Goal: Task Accomplishment & Management: Use online tool/utility

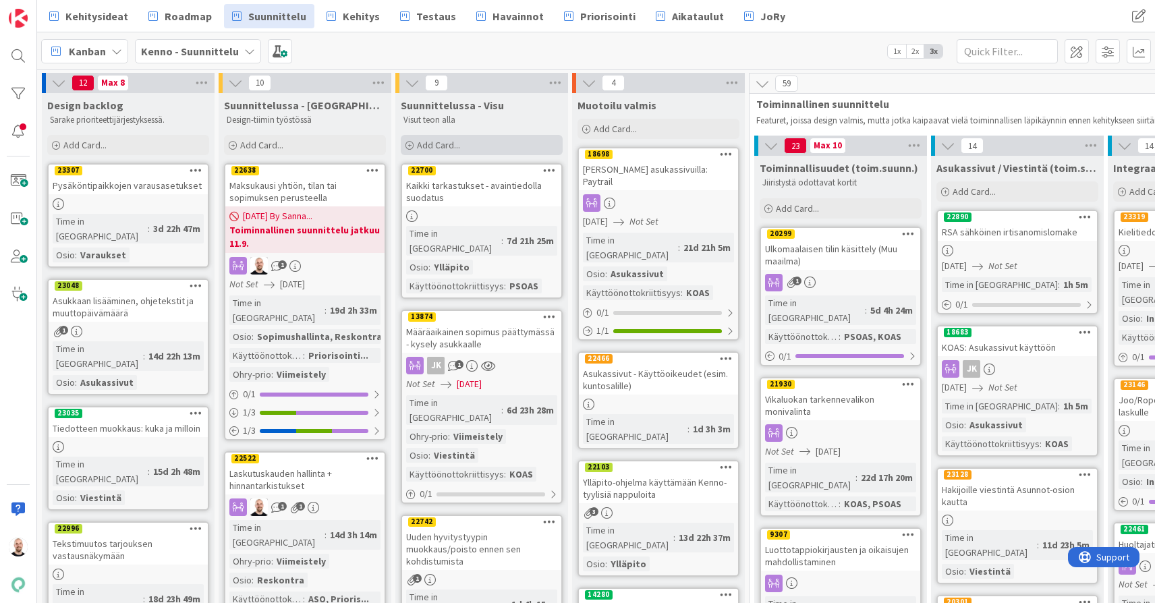
click at [468, 141] on div "Add Card..." at bounding box center [482, 145] width 162 height 20
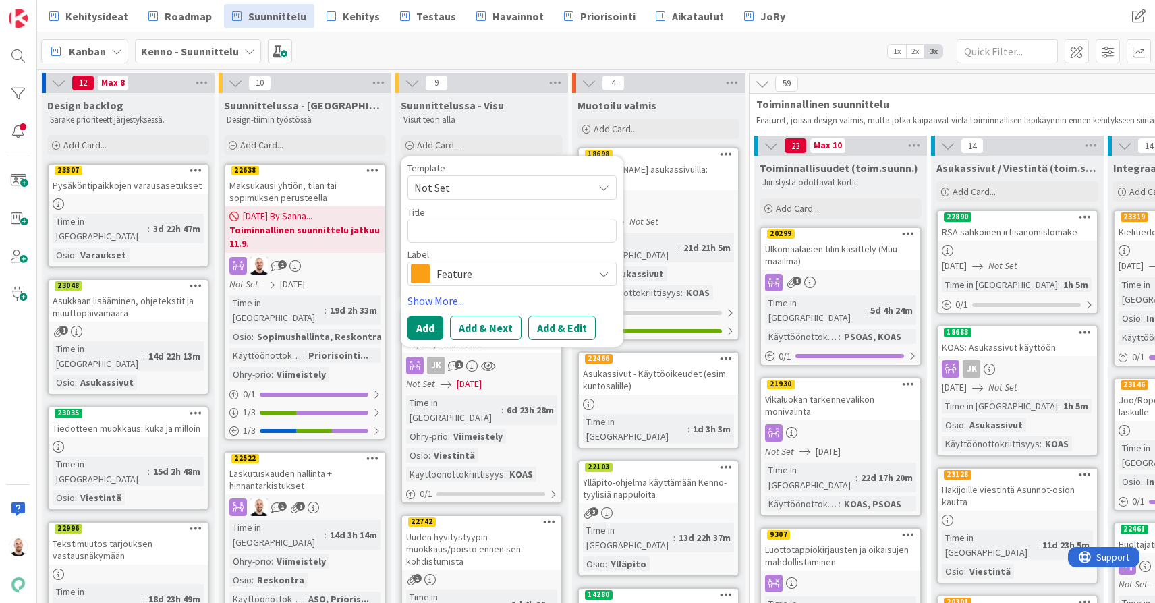
type textarea "x"
type textarea "M"
type textarea "x"
type textarea "Ma"
type textarea "x"
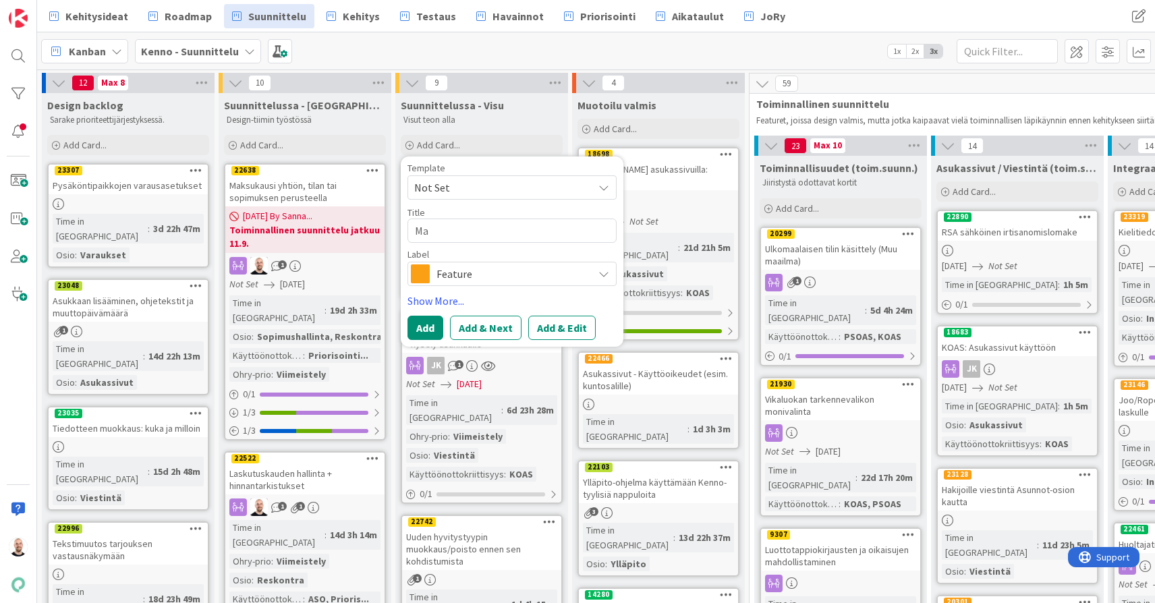
type textarea "Mak"
type textarea "x"
type textarea "Maks"
type textarea "x"
type textarea "Maksu"
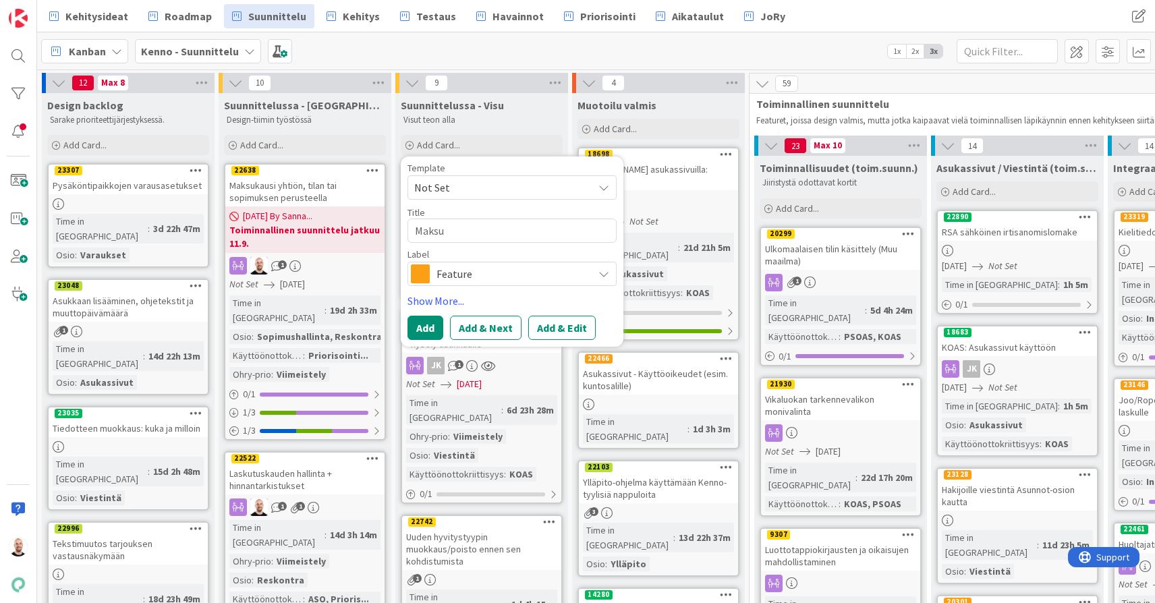
type textarea "x"
type textarea "Maksut"
type textarea "x"
type textarea "Maksuti"
type textarea "x"
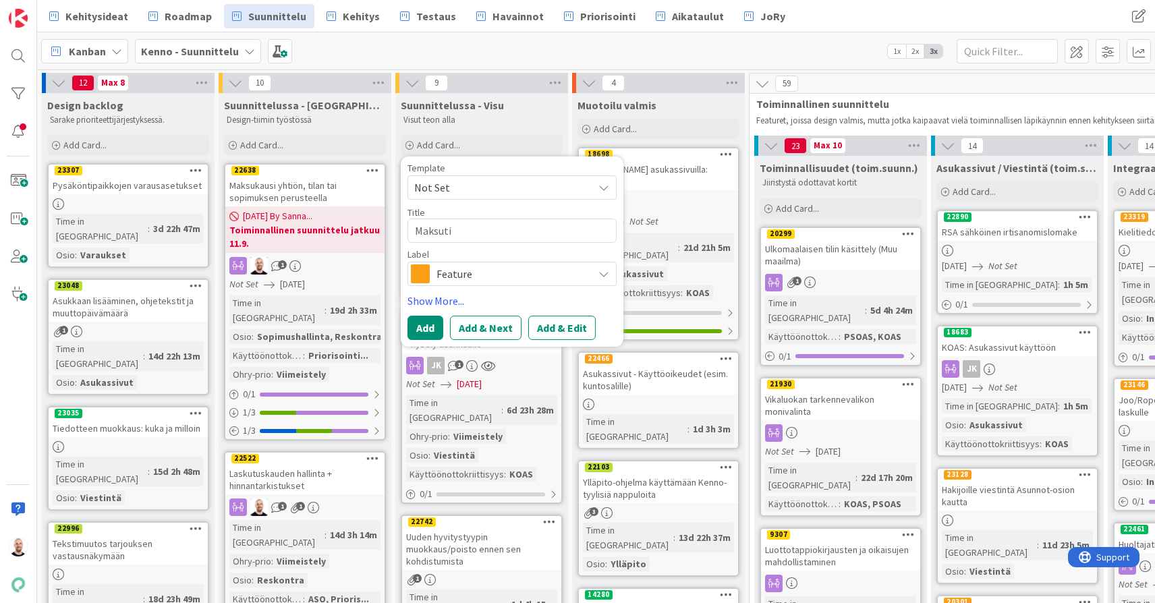
type textarea "Maksutil"
type textarea "x"
type textarea "Maksutila"
type textarea "x"
type textarea "Maksutilan"
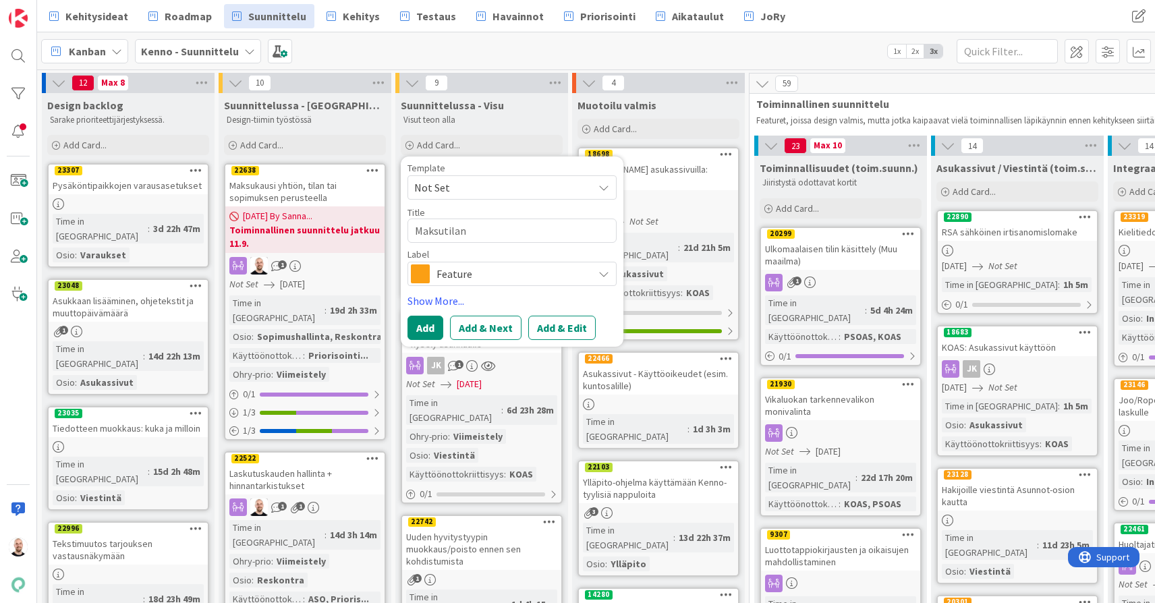
type textarea "x"
type textarea "Maksutilant"
type textarea "x"
type textarea "Maksutilante"
type textarea "x"
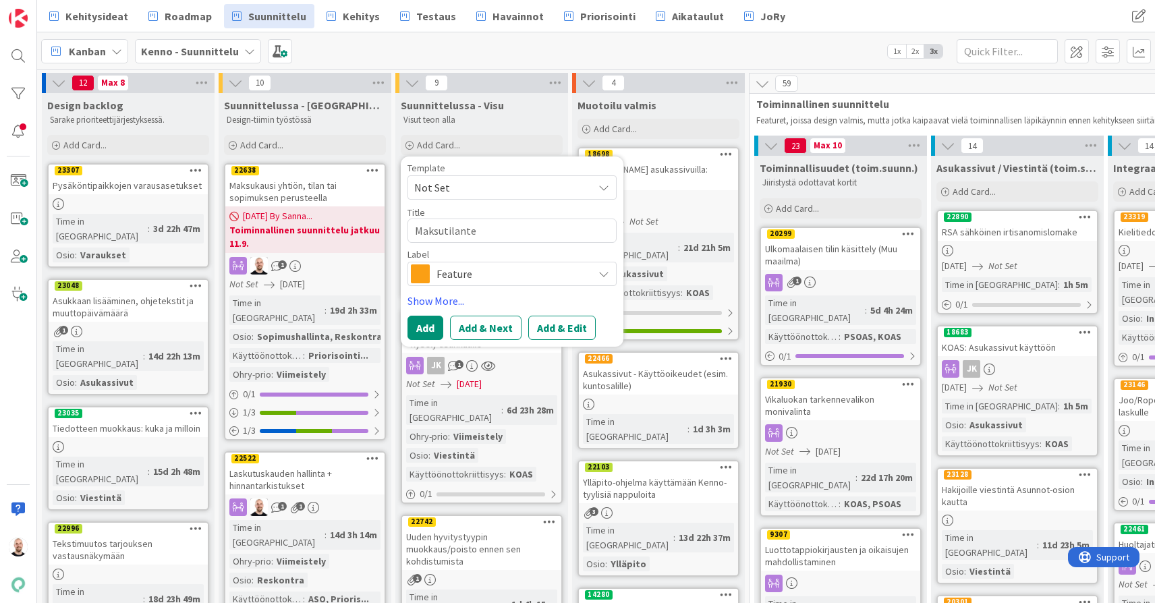
type textarea "Maksutilantee"
type textarea "x"
type textarea "Maksutilanteen"
type textarea "x"
type textarea "Maksutilanteen"
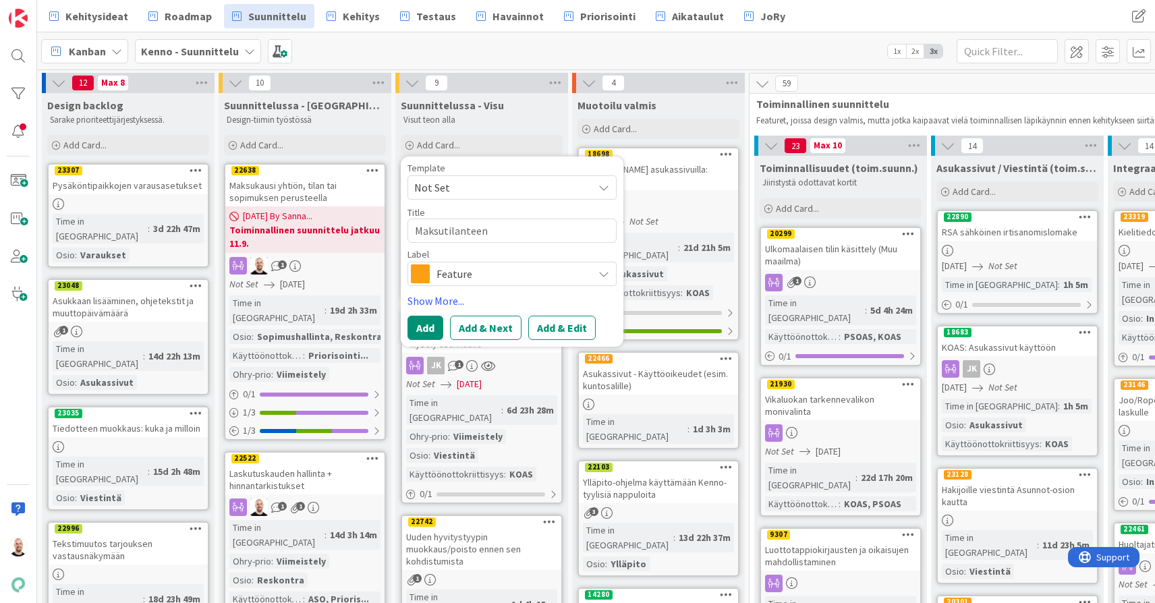
type textarea "x"
type textarea "Maksutilanteen i"
type textarea "x"
type textarea "Maksutilanteen ik"
type textarea "x"
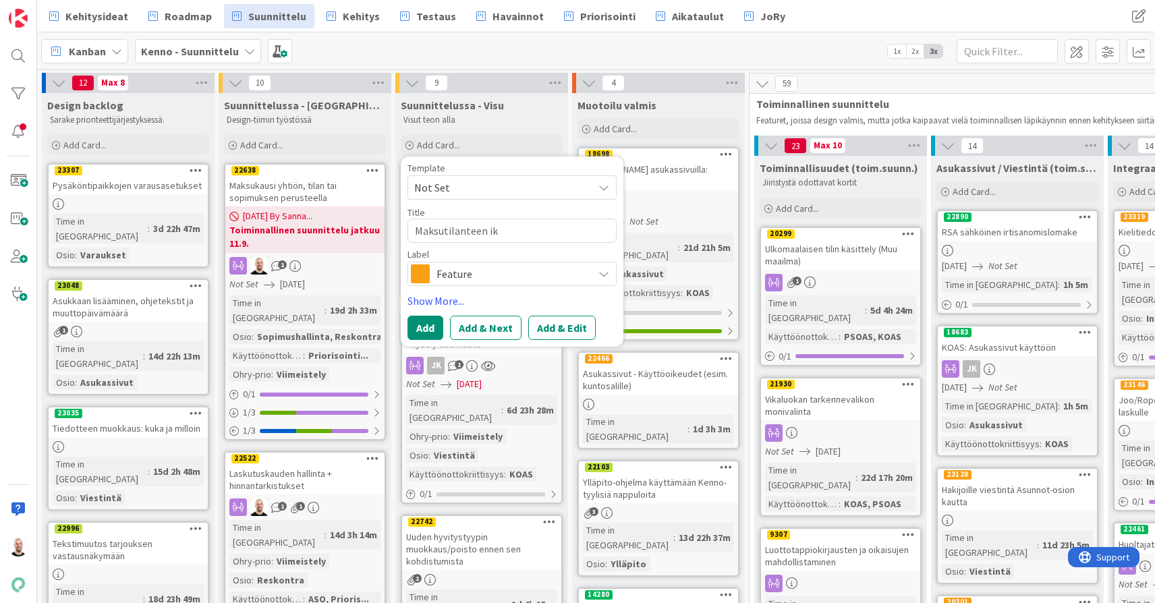
type textarea "Maksutilanteen iko"
type textarea "x"
type textarea "Maksutilanteen ikon"
type textarea "x"
type textarea "Maksutilanteen ikoni"
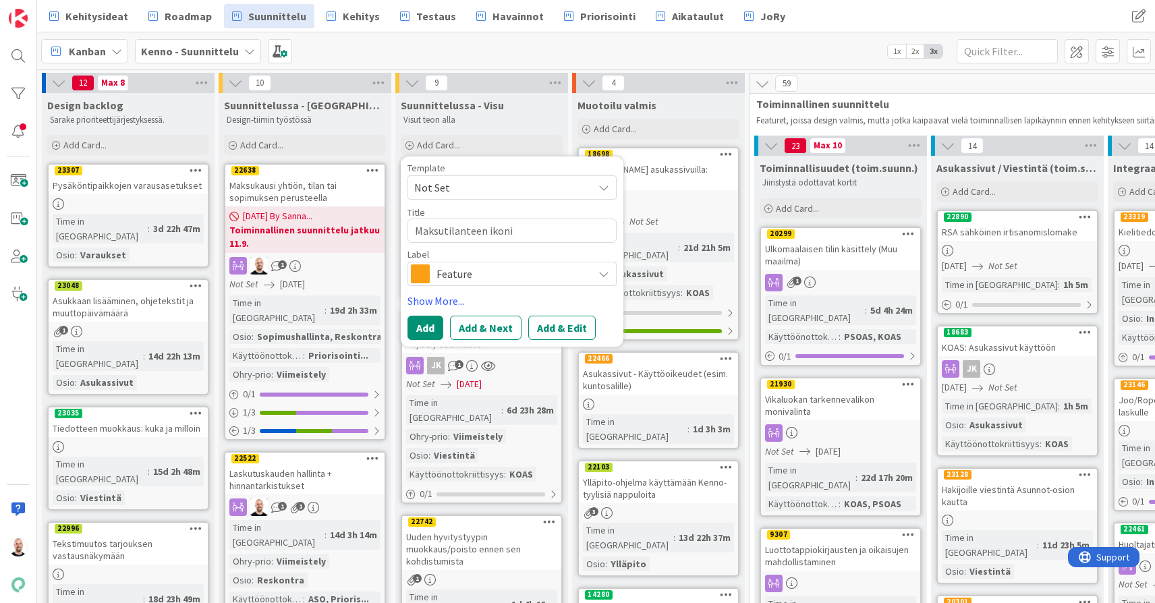
type textarea "x"
type textarea "Maksutilanteen ikonie"
type textarea "x"
type textarea "Maksutilanteen ikonien"
type textarea "x"
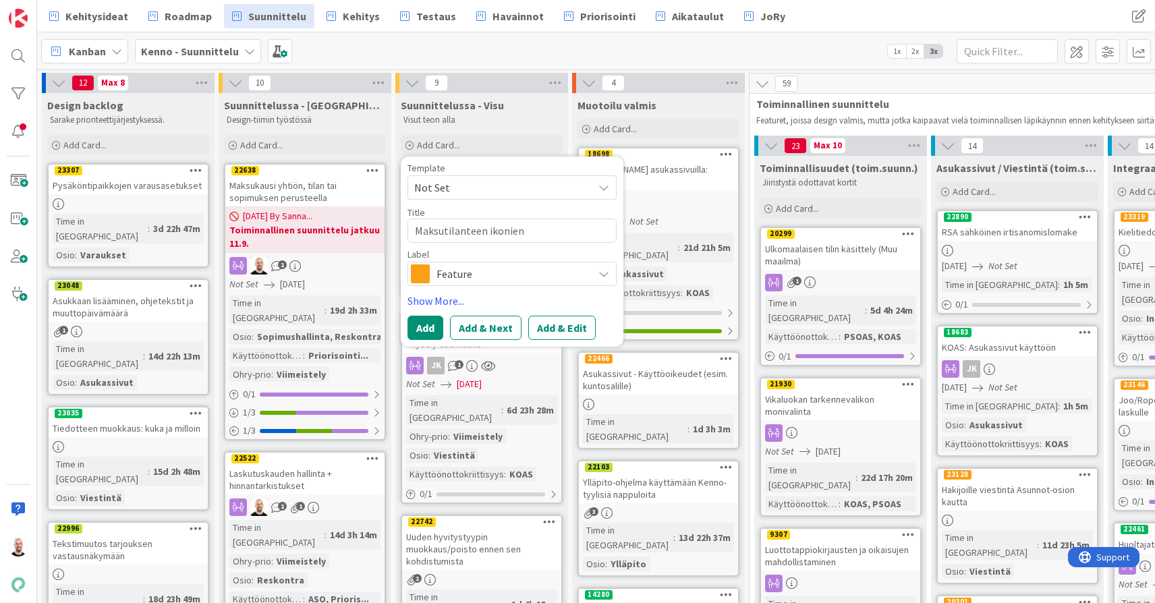
type textarea "Maksutilanteen ikonien"
type textarea "x"
type textarea "Maksutilanteen ikonien h"
type textarea "x"
type textarea "Maksutilanteen ikonien hä"
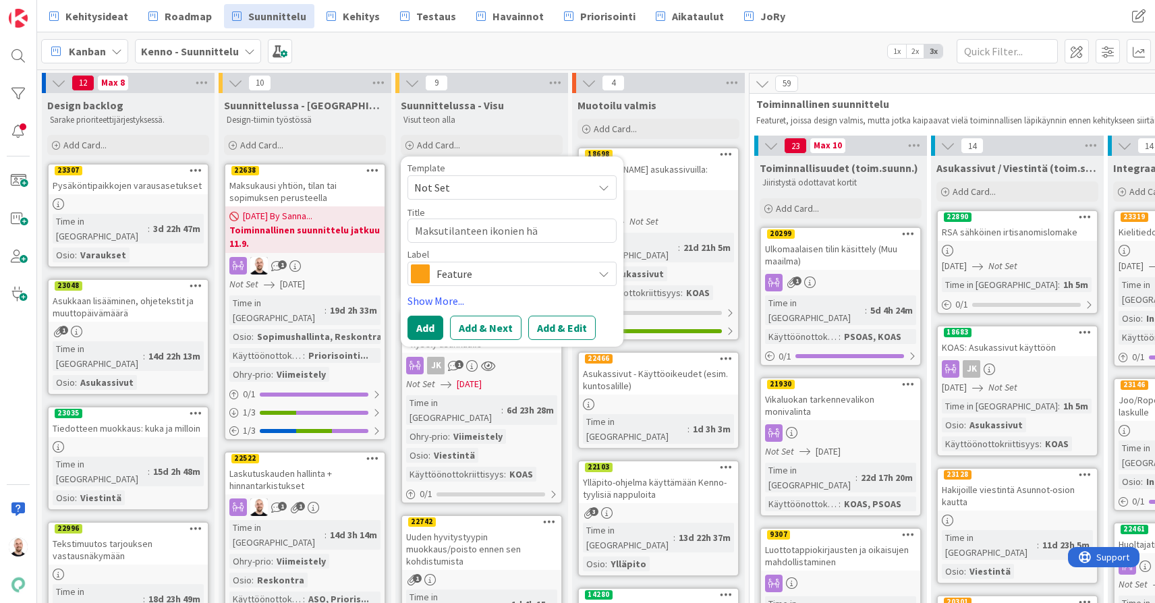
type textarea "x"
type textarea "Maksutilanteen ikonien häi"
type textarea "x"
type textarea "Maksutilanteen ikonien häir"
type textarea "x"
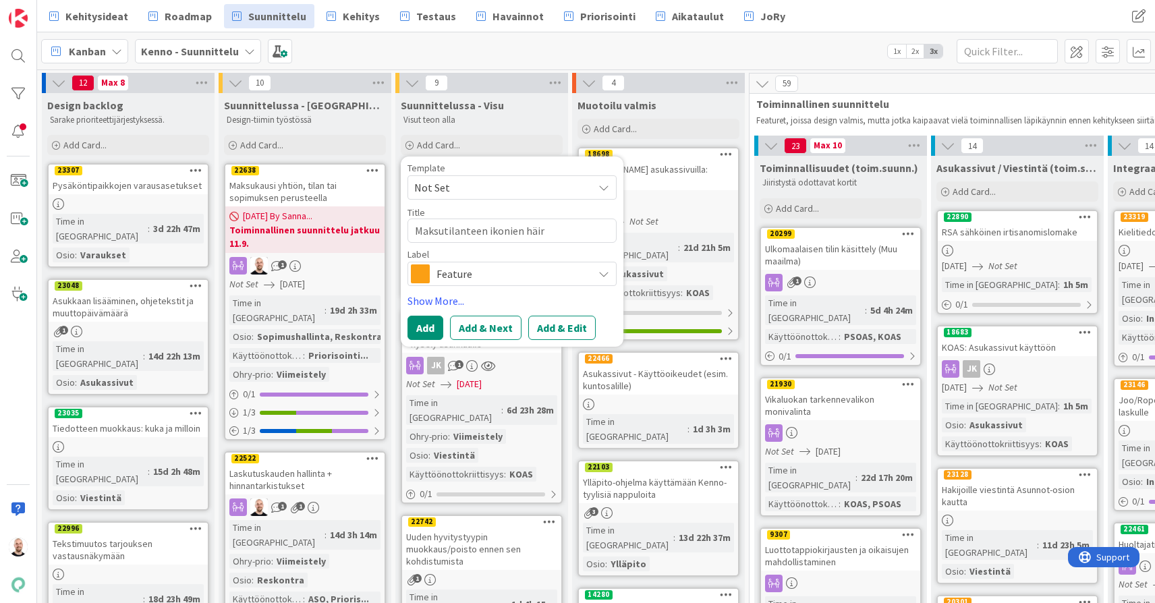
type textarea "Maksutilanteen ikonien häiri"
type textarea "x"
type textarea "Maksutilanteen ikonien häirit"
type textarea "x"
type textarea "Maksutilanteen ikonien häirits"
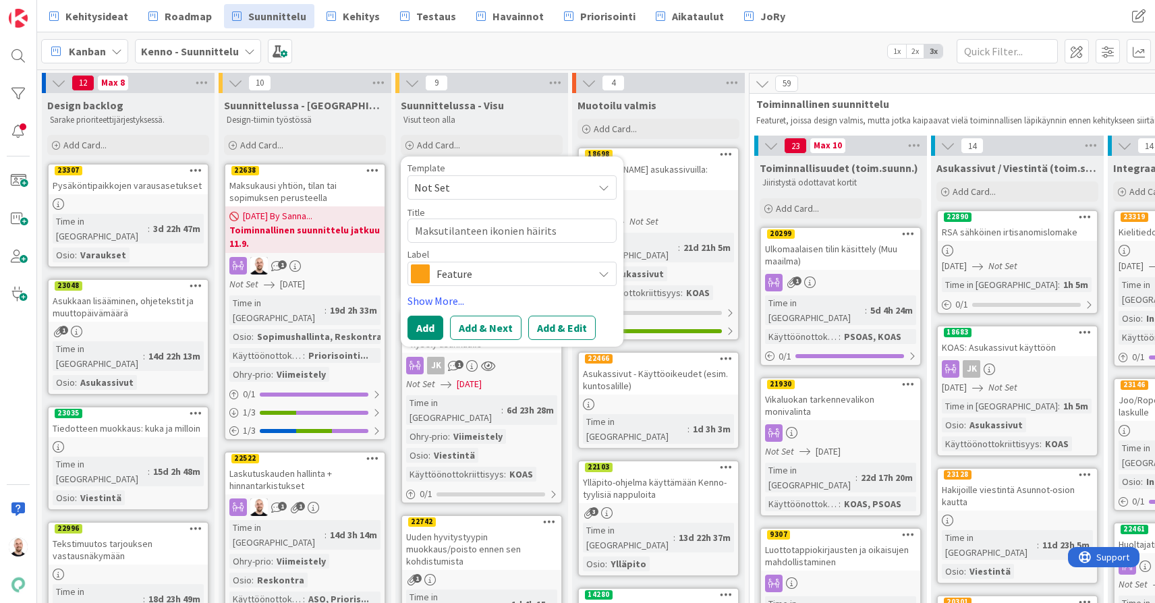
type textarea "x"
type textarea "Maksutilanteen ikonien häiritse"
type textarea "x"
type textarea "Maksutilanteen ikonien häiritsev"
type textarea "x"
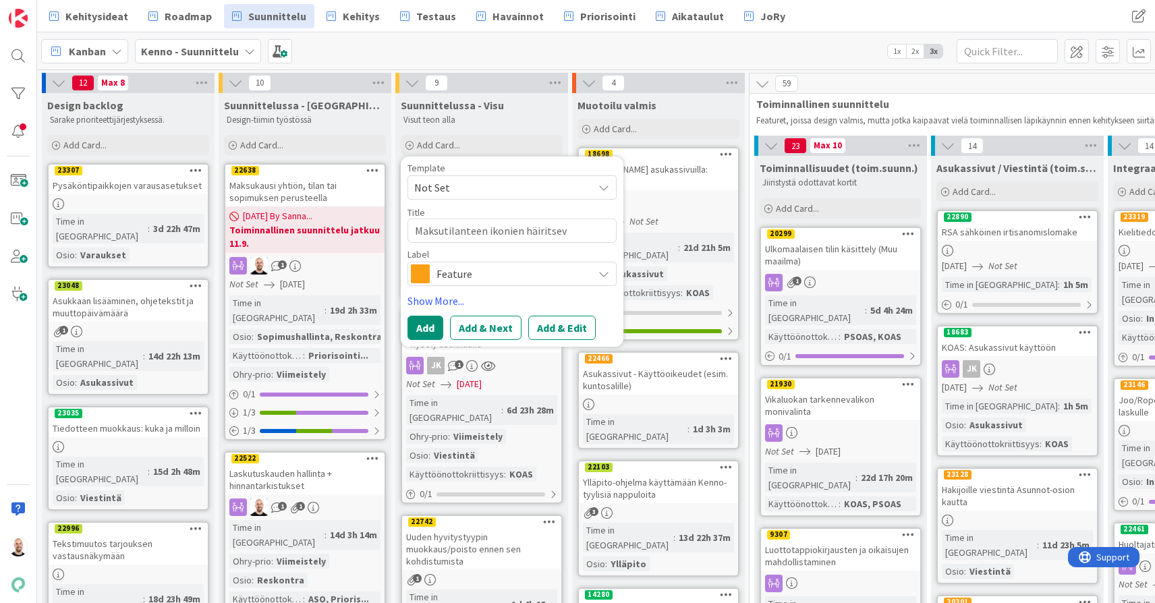
type textarea "Maksutilanteen ikonien häiritsevä"
type textarea "x"
type textarea "Maksutilanteen ikonien häiritsevä"
type textarea "x"
type textarea "Maksutilanteen ikonien häiritsevä a"
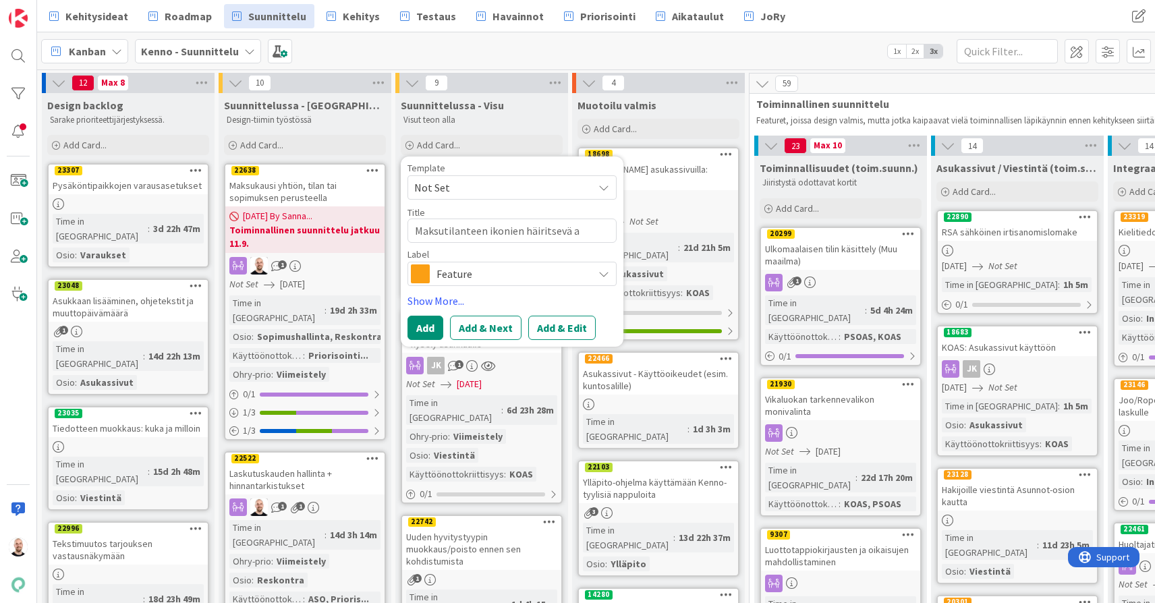
type textarea "x"
type textarea "Maksutilanteen ikonien häiritsevä as"
type textarea "x"
type textarea "Maksutilanteen ikonien häiritsevä ase"
type textarea "x"
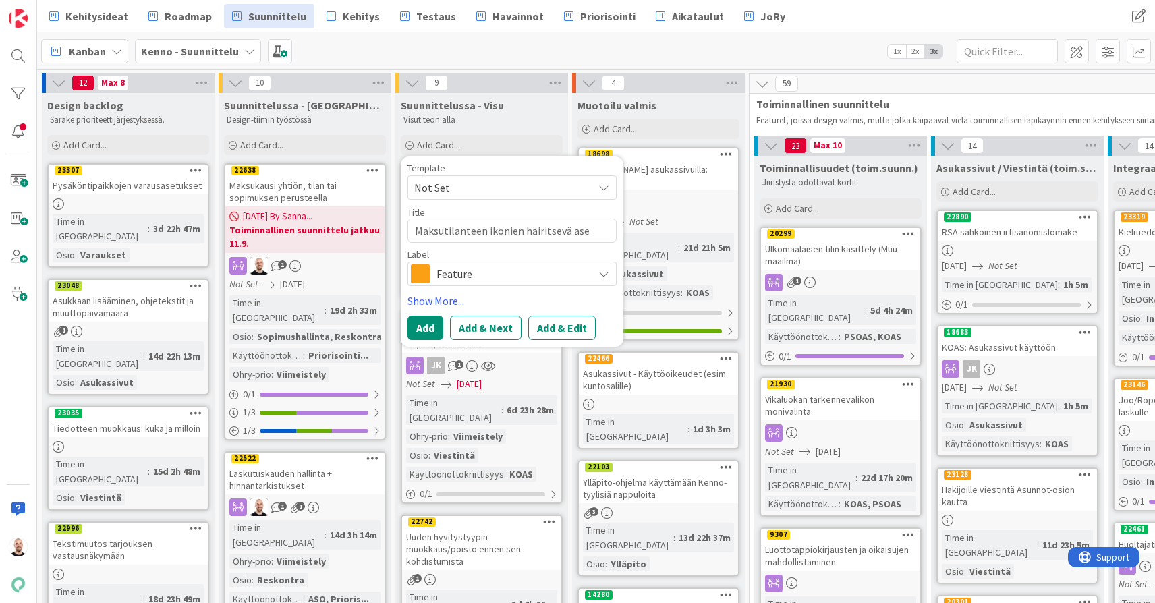
type textarea "Maksutilanteen ikonien häiritsevä aset"
type textarea "x"
type textarea "Maksutilanteen ikonien häiritsevä asett"
type textarea "x"
type textarea "Maksutilanteen ikonien häiritsevä asette"
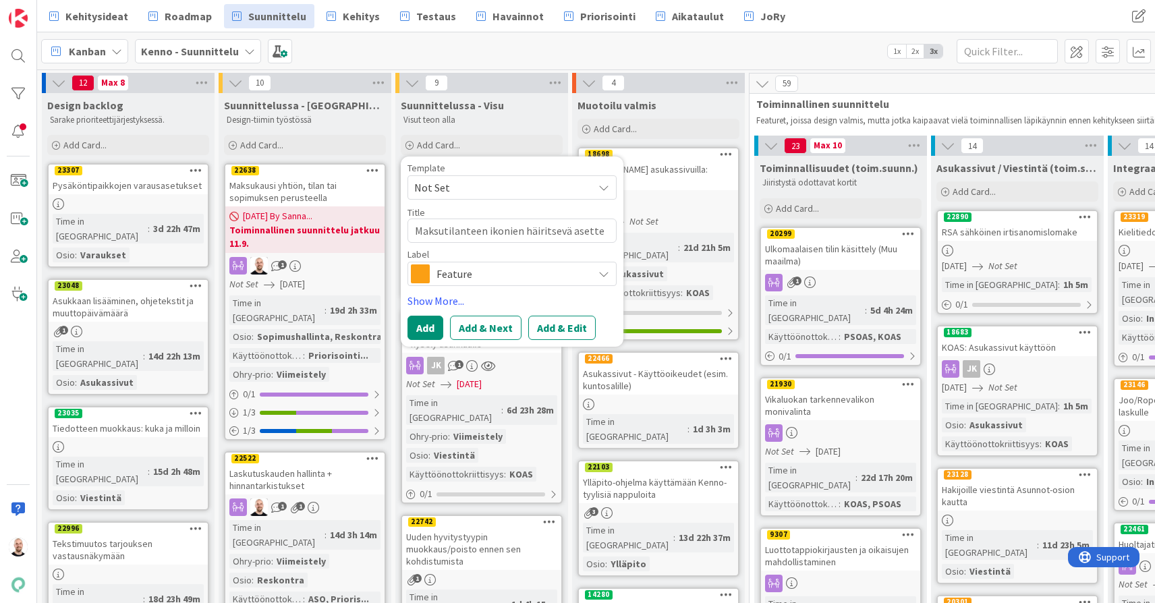
type textarea "x"
type textarea "Maksutilanteen ikonien häiritsevä asettel"
type textarea "x"
type textarea "Maksutilanteen ikonien häiritsevä asettelu"
type textarea "x"
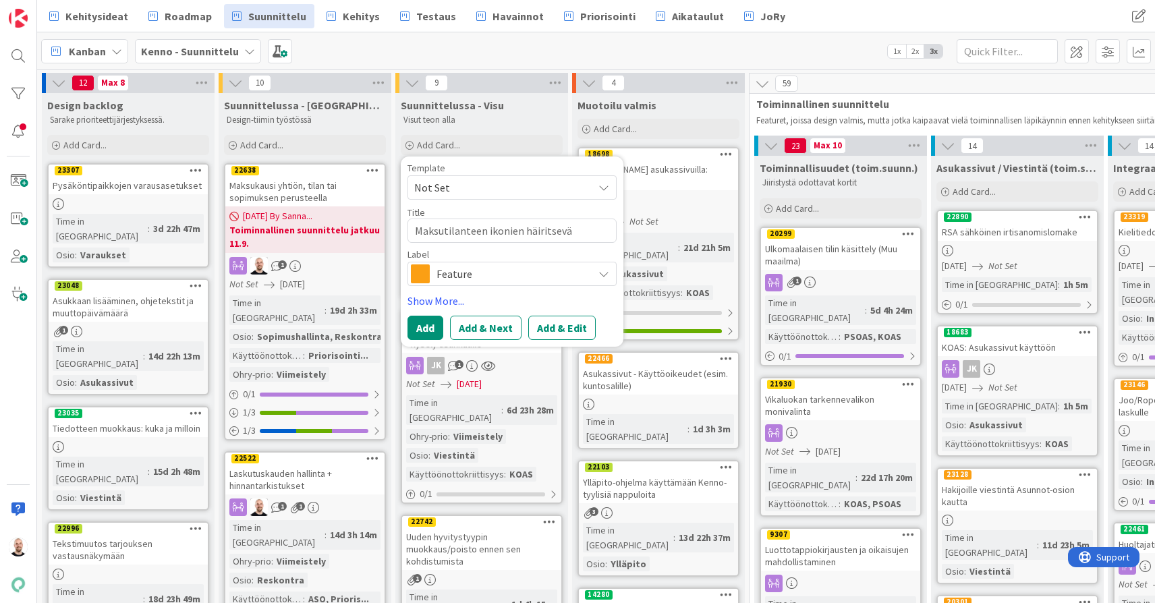
type textarea "Maksutilanteen ikonien häiritsevä asettelu"
type textarea "x"
type textarea "Maksutilanteen ikonien häiritsevä asettelu k"
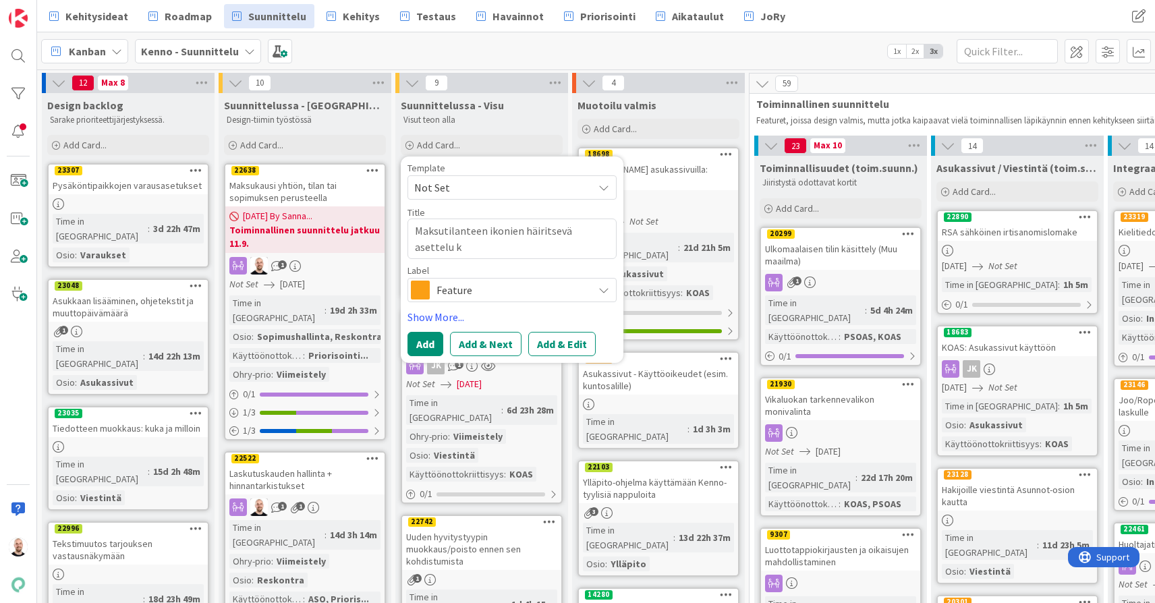
type textarea "x"
type textarea "Maksutilanteen ikonien häiritsevä asettelu ku"
type textarea "x"
type textarea "Maksutilanteen ikonien häiritsevä asettelu kut"
type textarea "x"
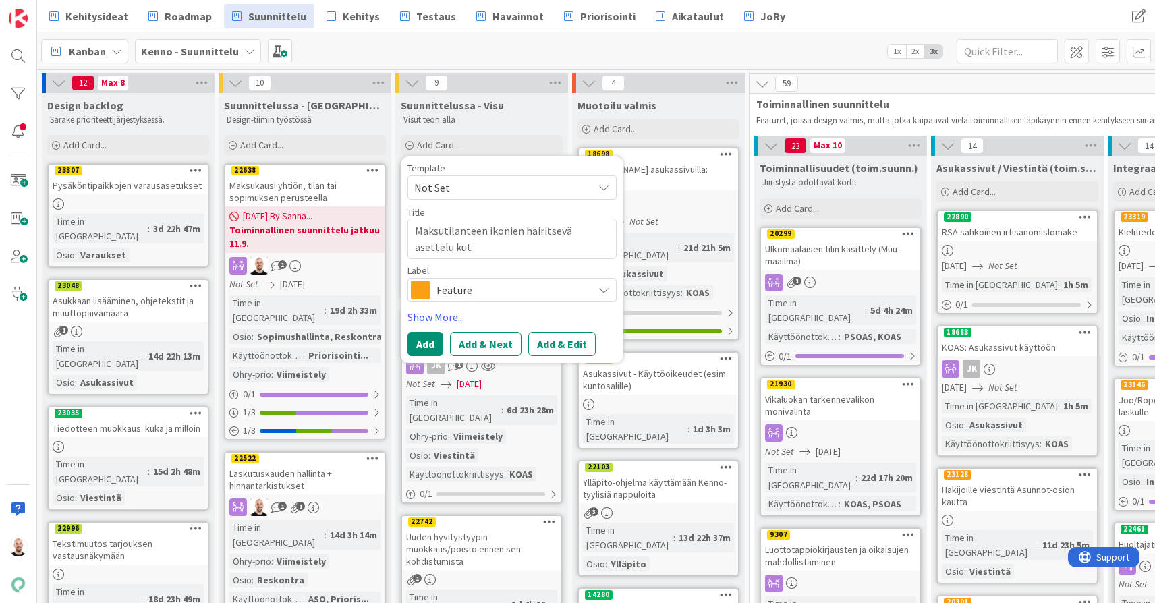
type textarea "Maksutilanteen ikonien häiritsevä asettelu ku"
type textarea "x"
type textarea "Maksutilanteen ikonien häiritsevä asettelu kun"
type textarea "x"
type textarea "Maksutilanteen ikonien häiritsevä asettelu kunt"
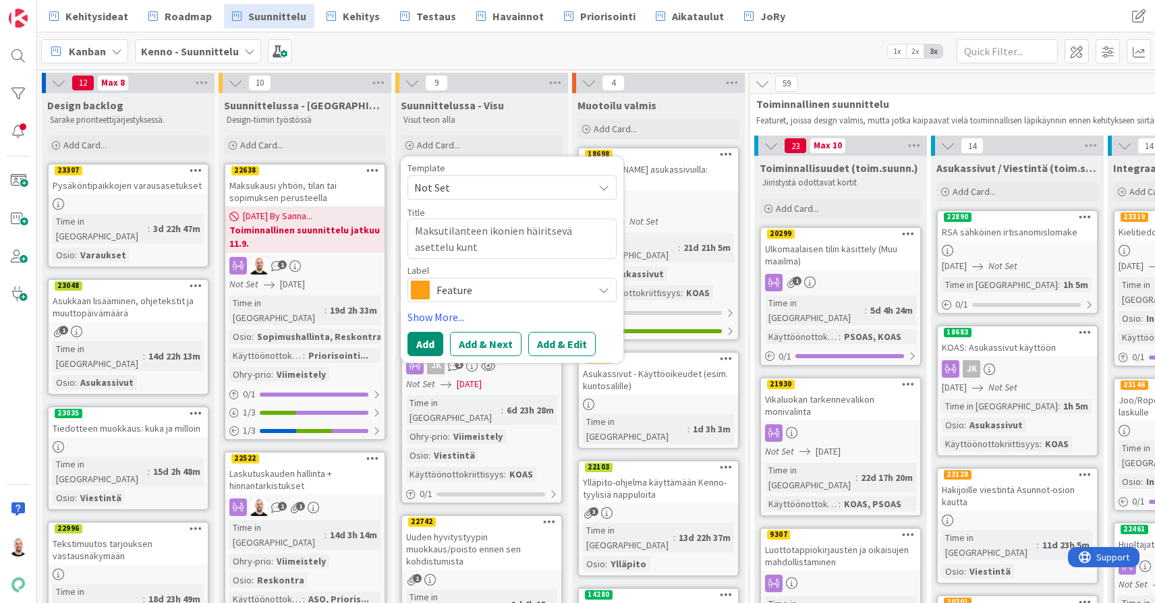
type textarea "x"
type textarea "Maksutilanteen ikonien häiritsevä asettelu kunto"
type textarea "x"
type textarea "Maksutilanteen ikonien häiritsevä asettelu kuntoo"
type textarea "x"
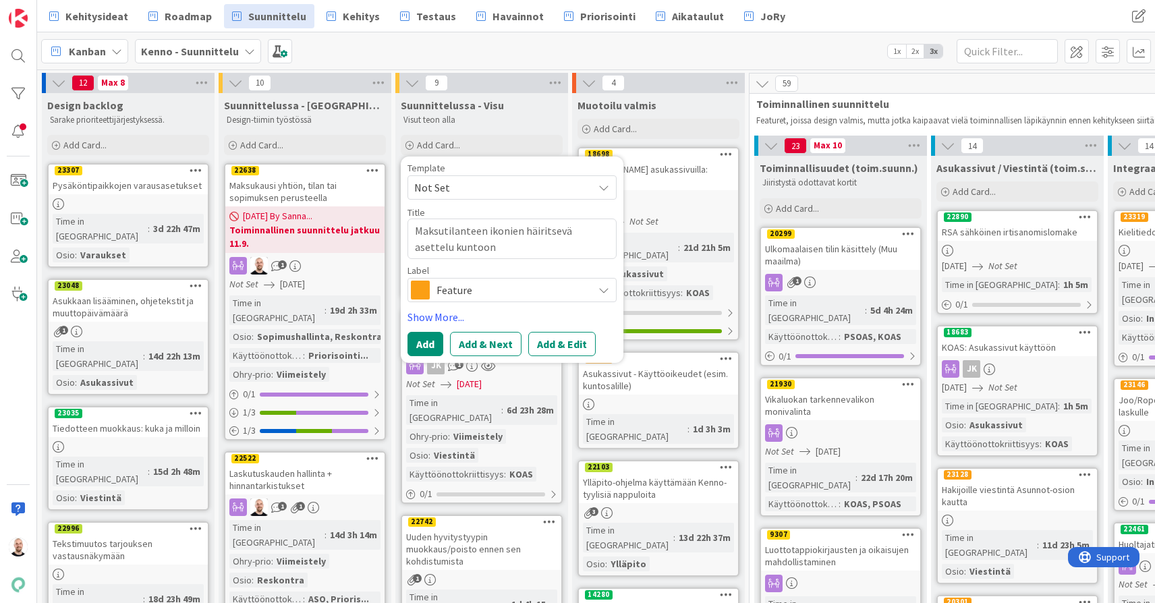
type textarea "Maksutilanteen ikonien häiritsevä asettelu kuntoon"
click at [546, 287] on span "Feature" at bounding box center [511, 290] width 150 height 19
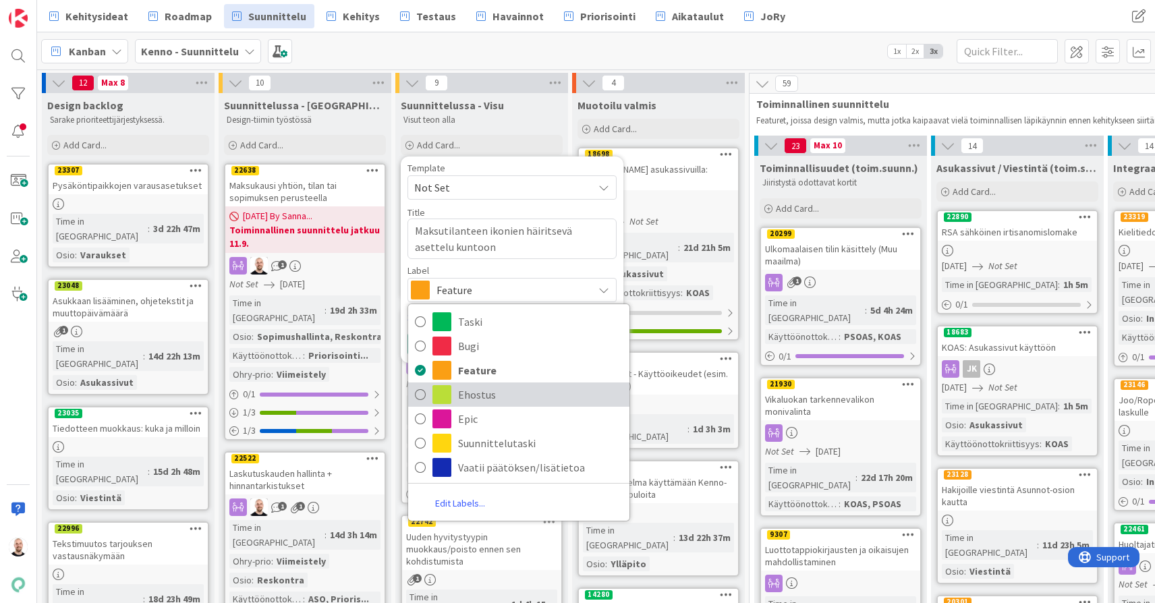
click at [505, 397] on span "Ehostus" at bounding box center [540, 394] width 165 height 20
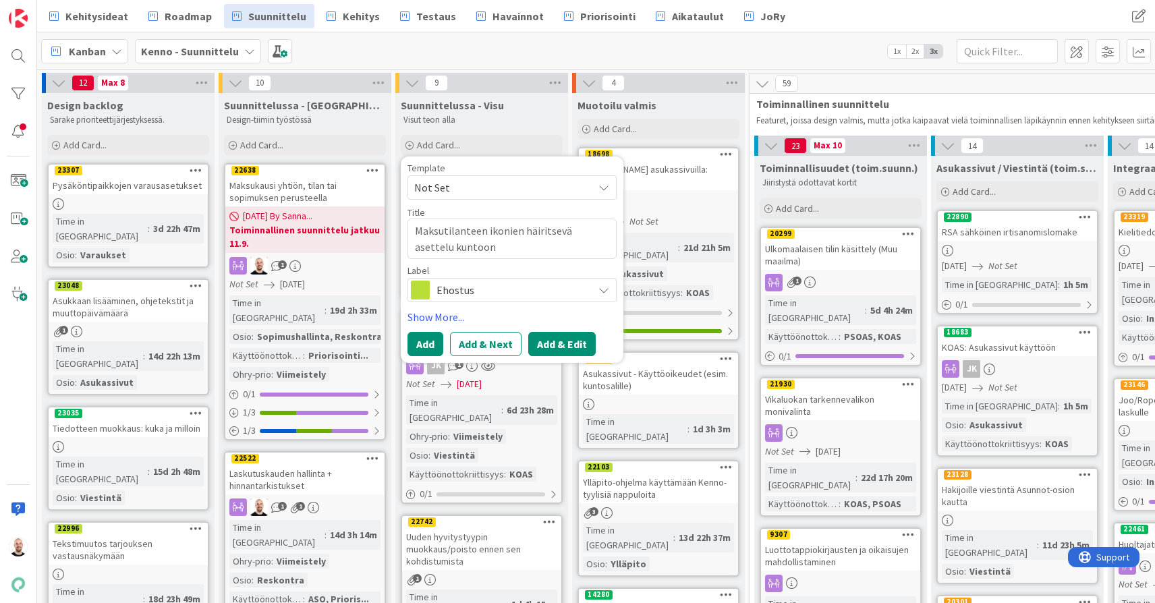
click at [564, 348] on button "Add & Edit" at bounding box center [561, 344] width 67 height 24
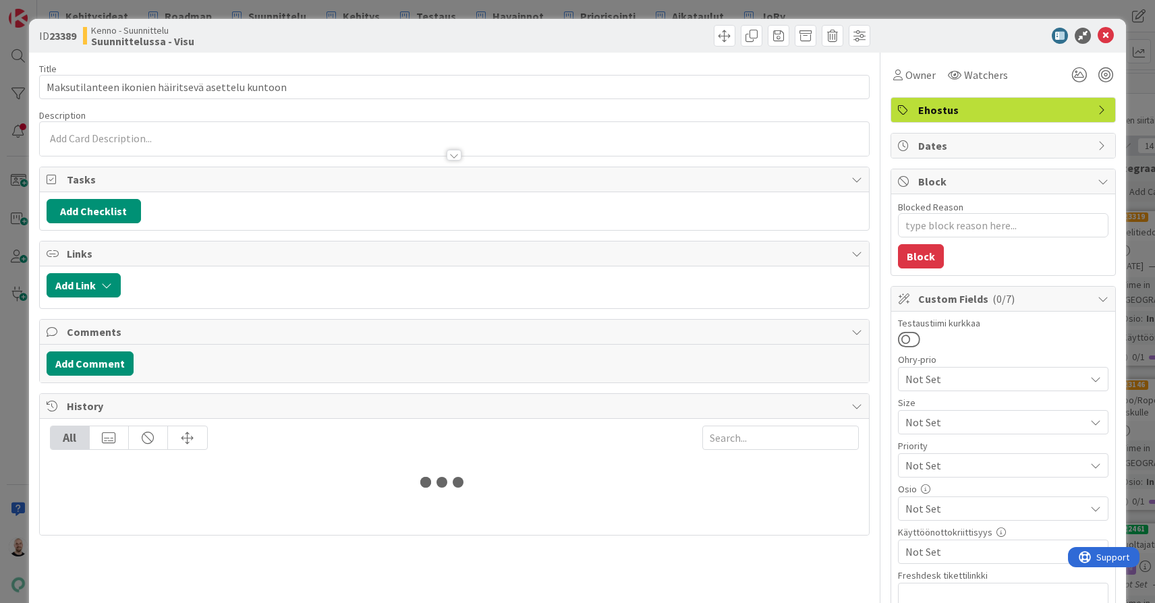
click at [498, 188] on div "Tasks" at bounding box center [454, 179] width 829 height 25
type textarea "x"
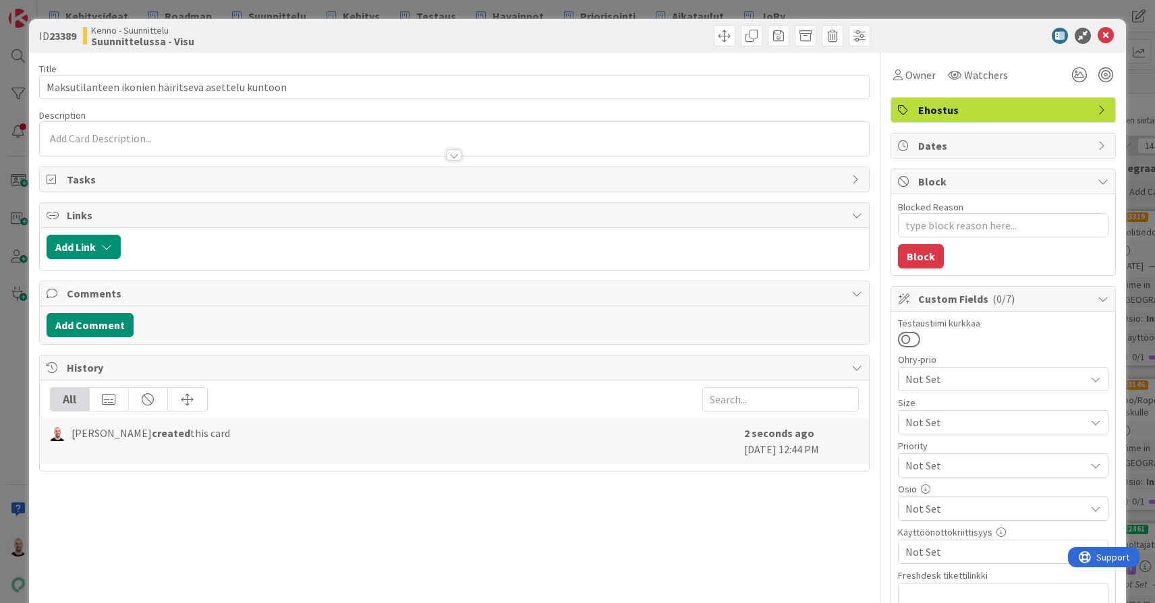
click at [482, 136] on div at bounding box center [454, 139] width 829 height 34
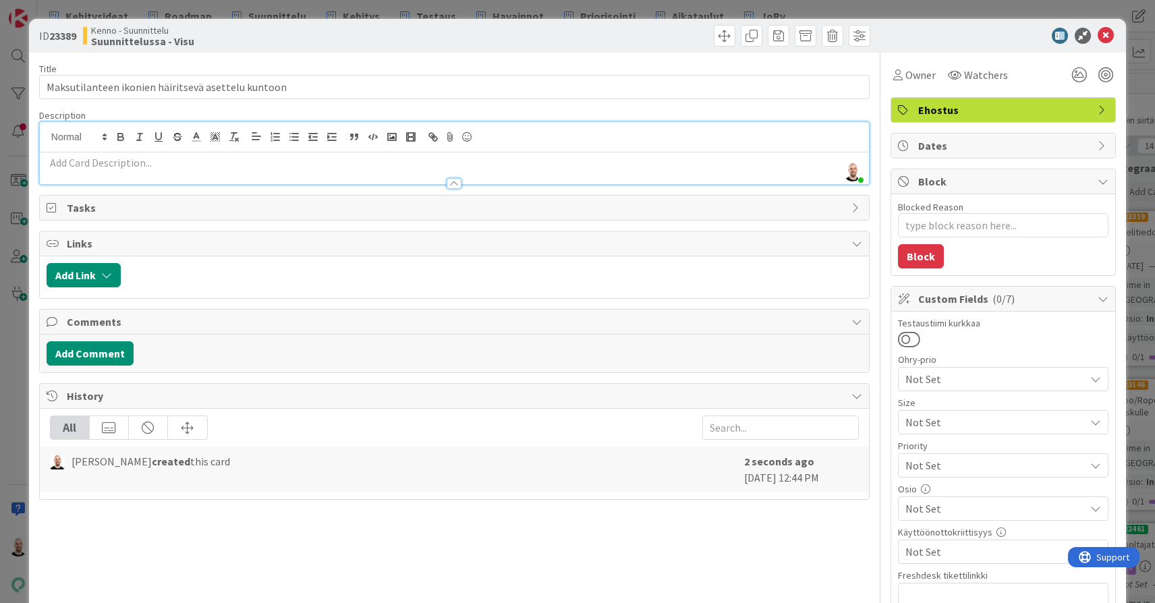
click at [544, 9] on div "ID 23389 Kenno - Suunnittelu Suunnittelussa - Visu Title 50 / 128 Maksutilantee…" at bounding box center [577, 301] width 1155 height 603
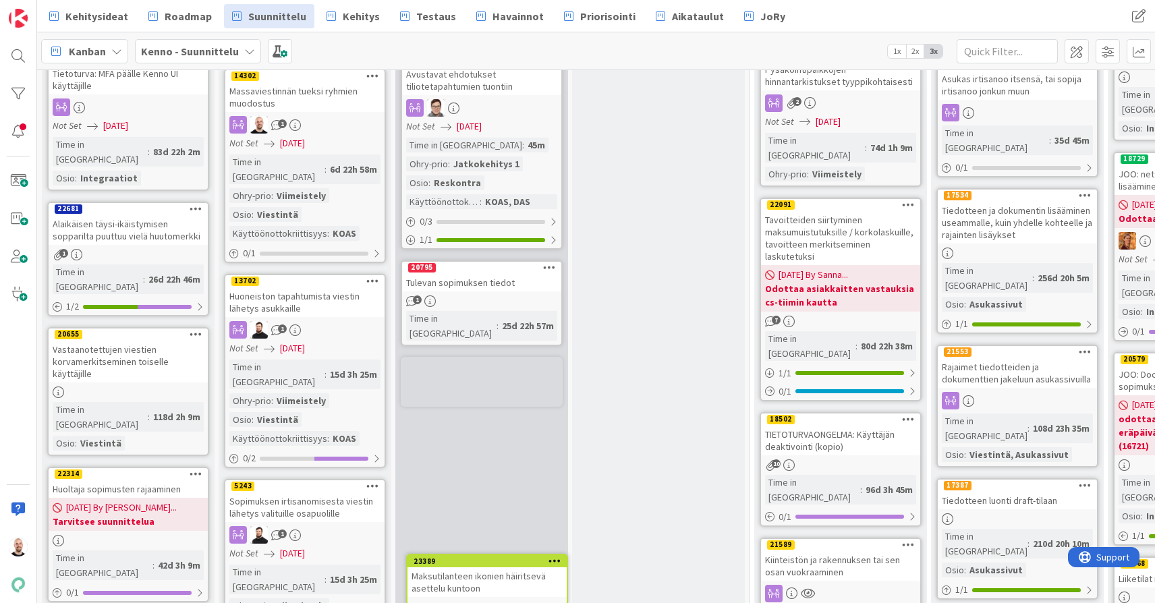
scroll to position [1082, 0]
